Goal: Check status: Check status

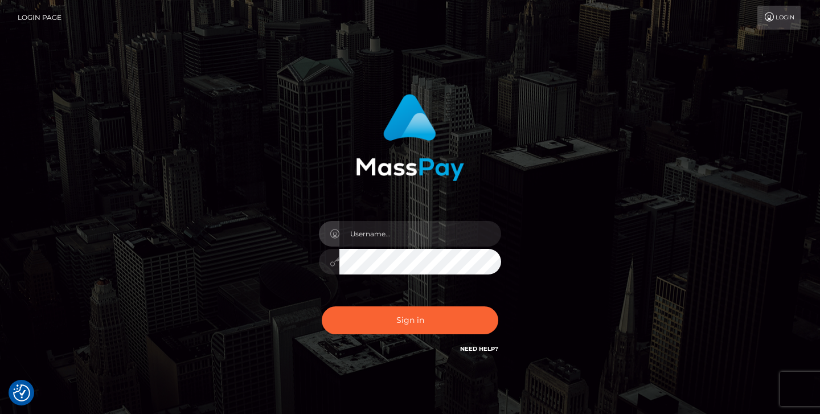
checkbox input "true"
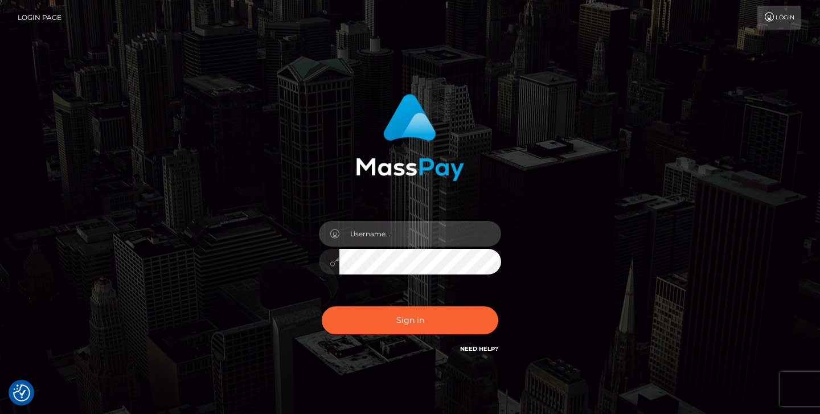
type input "jeremyfeist"
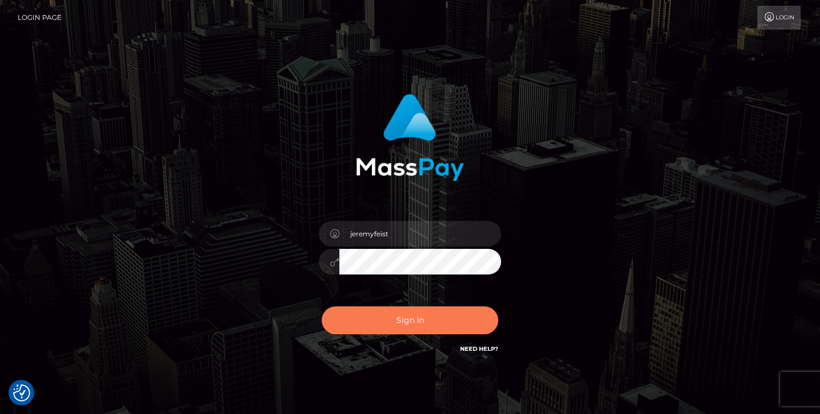
click at [379, 317] on button "Sign in" at bounding box center [410, 321] width 177 height 28
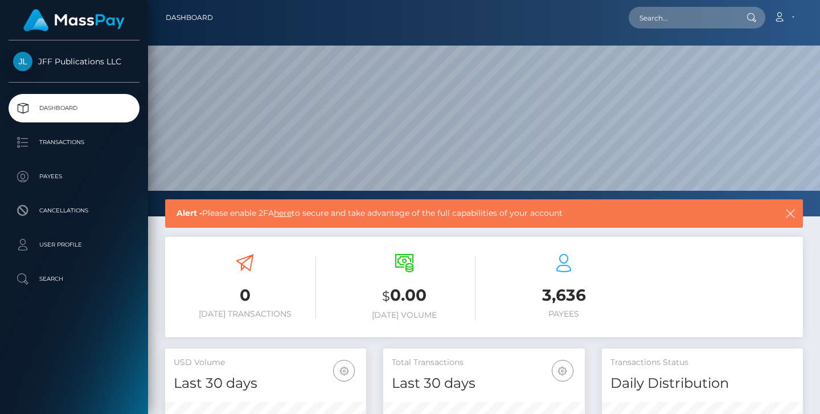
scroll to position [201, 202]
click at [80, 142] on p "Transactions" at bounding box center [74, 142] width 122 height 17
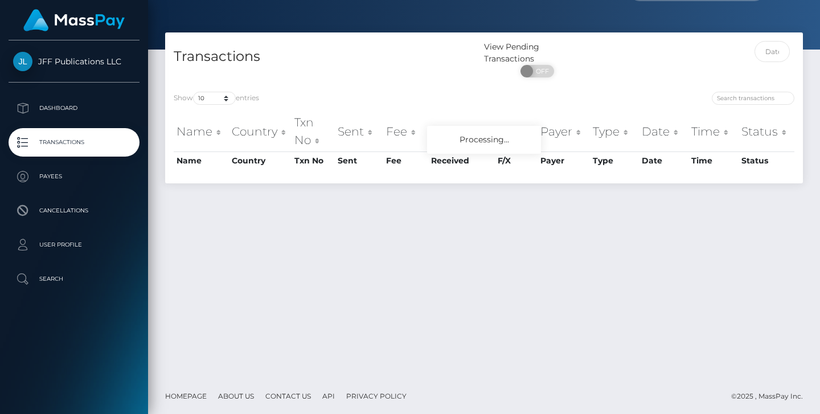
scroll to position [28, 0]
click at [790, 57] on div at bounding box center [724, 61] width 160 height 42
click at [774, 56] on input "text" at bounding box center [773, 50] width 36 height 21
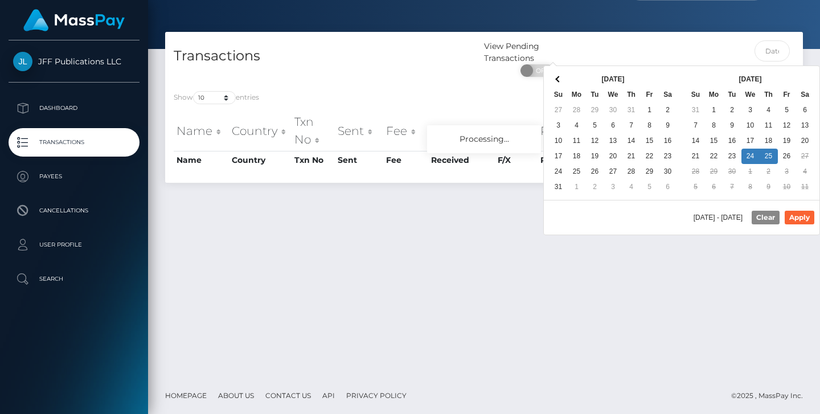
click at [798, 210] on div "09/24/2025 - 09/25/2025 Clear Apply" at bounding box center [682, 217] width 276 height 35
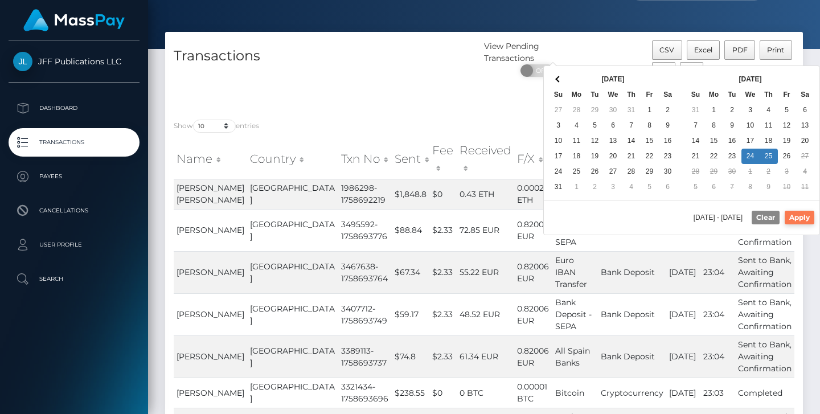
click at [798, 214] on button "Apply" at bounding box center [800, 218] width 30 height 14
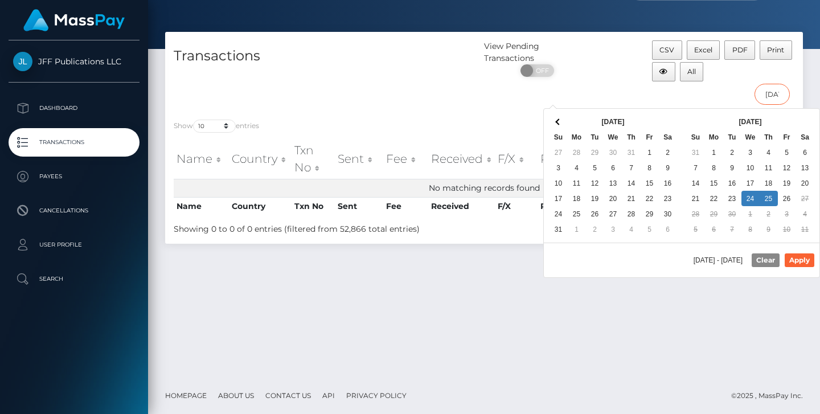
click at [784, 99] on input "09/24/2025 - 09/25/2025" at bounding box center [773, 94] width 36 height 21
click at [803, 266] on button "Apply" at bounding box center [800, 261] width 30 height 14
type input "09/25/2025 - 09/26/2025"
click at [767, 96] on input "09/25/2025 - 09/26/2025" at bounding box center [773, 94] width 36 height 21
click at [767, 271] on div "09/25/2025 - 09/26/2025 Clear Apply" at bounding box center [682, 260] width 276 height 35
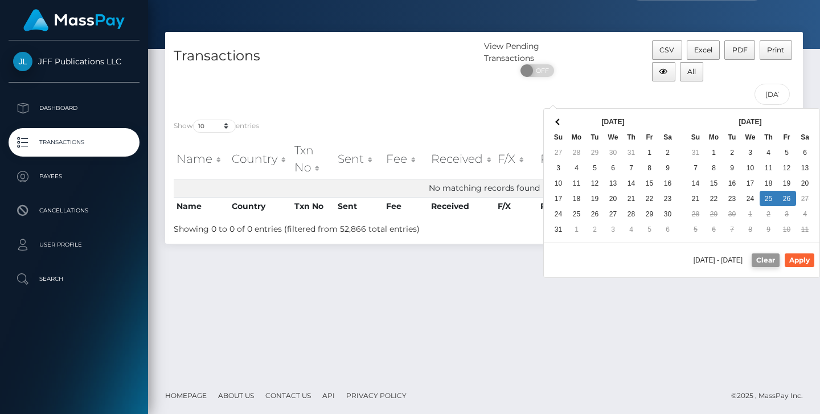
click at [767, 264] on button "Clear" at bounding box center [766, 261] width 28 height 14
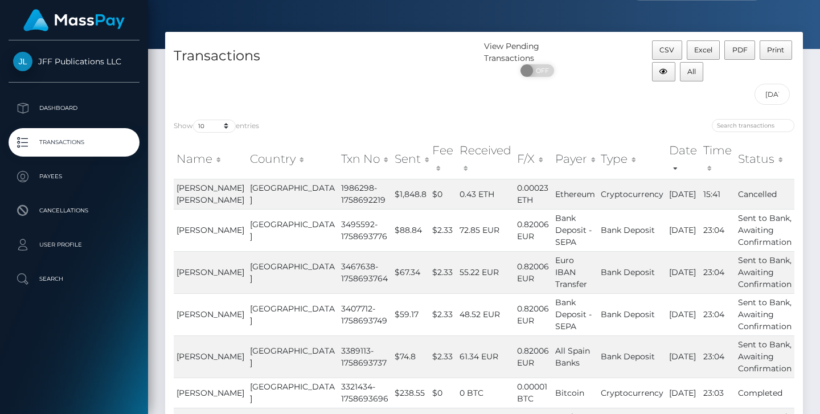
click at [428, 77] on div "Transactions" at bounding box center [324, 75] width 319 height 70
click at [338, 195] on td "1986298-1758692219" at bounding box center [364, 194] width 53 height 30
copy td "1986298"
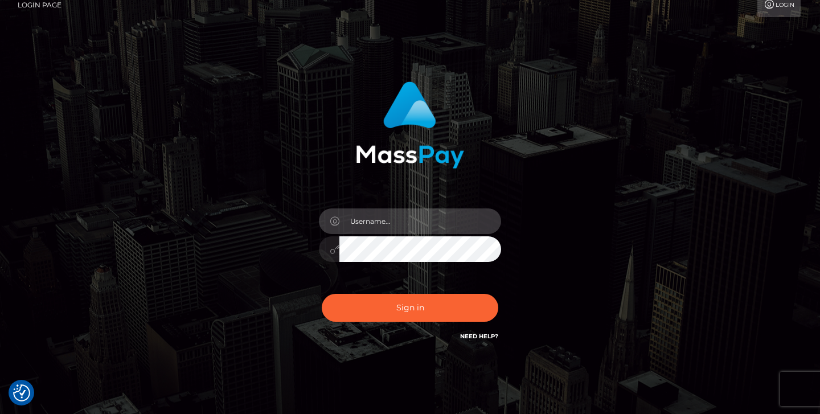
scroll to position [18, 0]
